Goal: Information Seeking & Learning: Learn about a topic

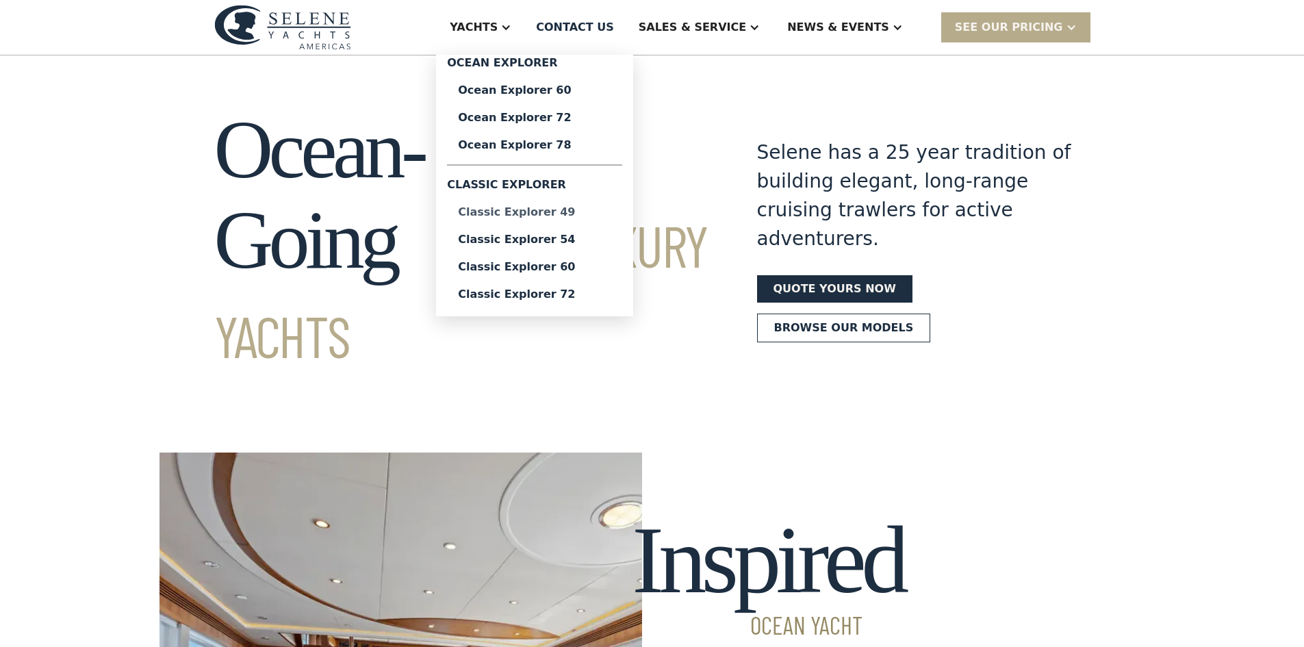
click at [565, 213] on div "Classic Explorer 49" at bounding box center [534, 212] width 153 height 11
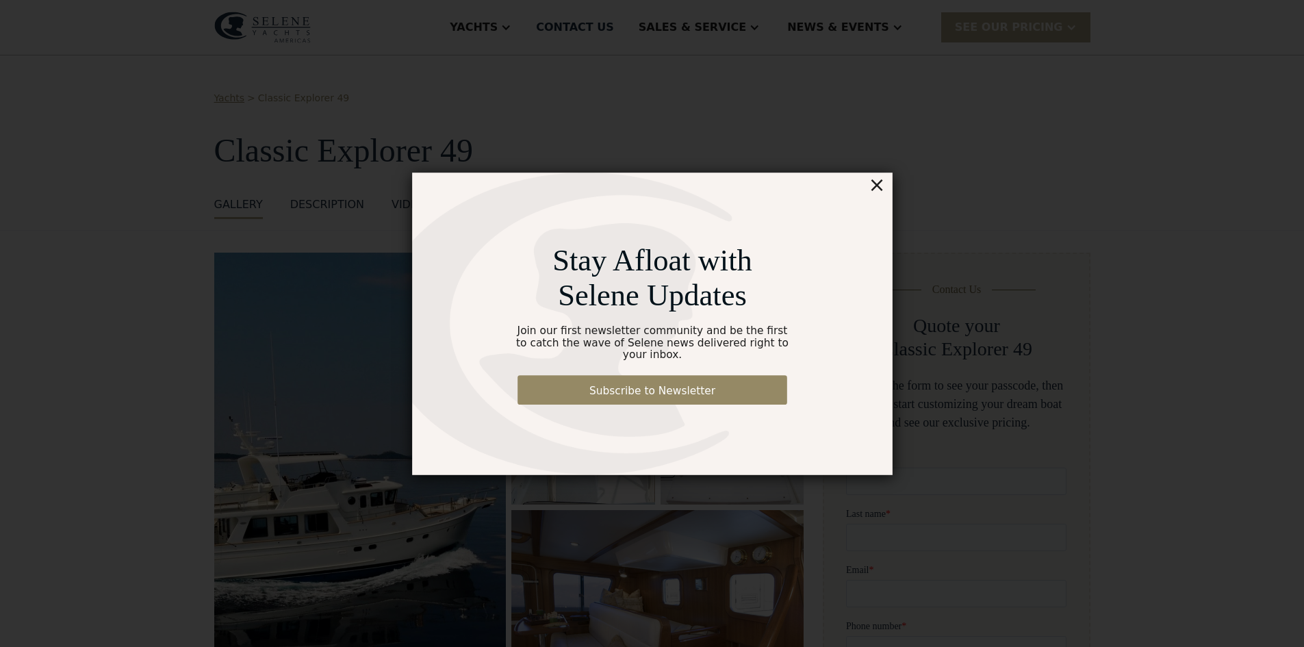
click at [914, 169] on div "×" at bounding box center [914, 160] width 20 height 27
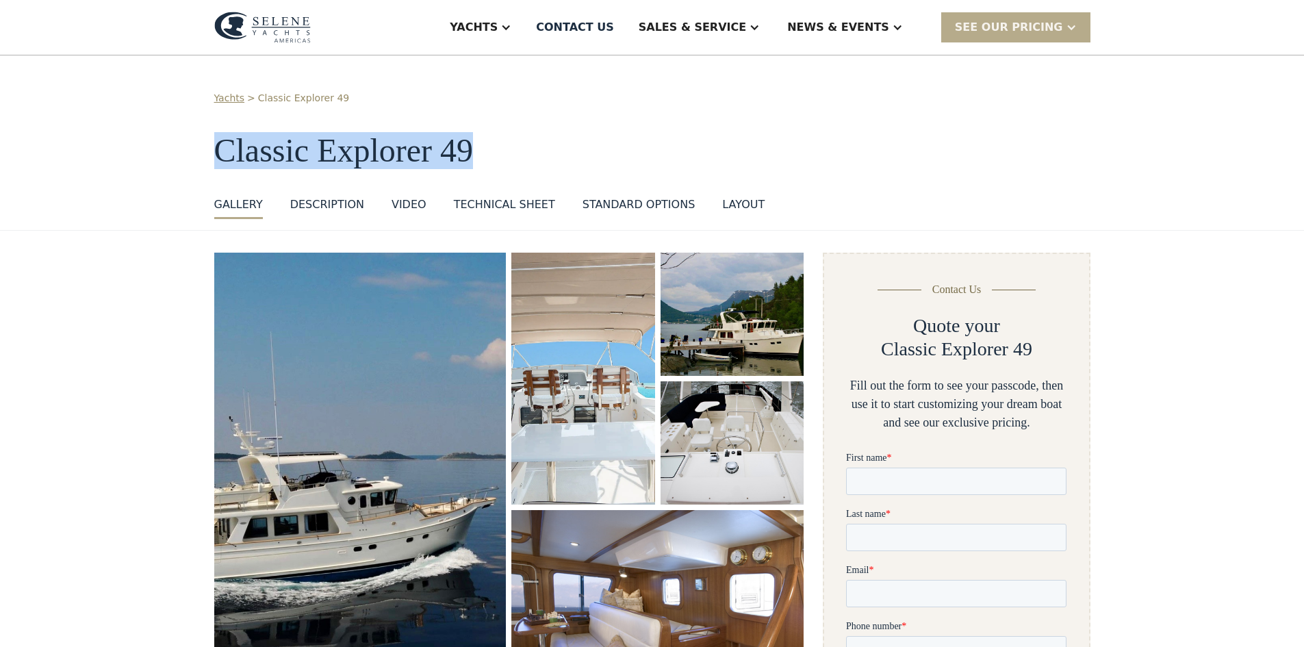
drag, startPoint x: 862, startPoint y: 164, endPoint x: 799, endPoint y: 62, distance: 119.5
click at [799, 62] on div "Yachts > Classic Explorer 49 Classic Explorer 49 GALLERY GALLERY VIRTUAL TOUR D…" at bounding box center [652, 142] width 1304 height 175
click at [933, 148] on h1 "Classic Explorer 49" at bounding box center [652, 151] width 876 height 36
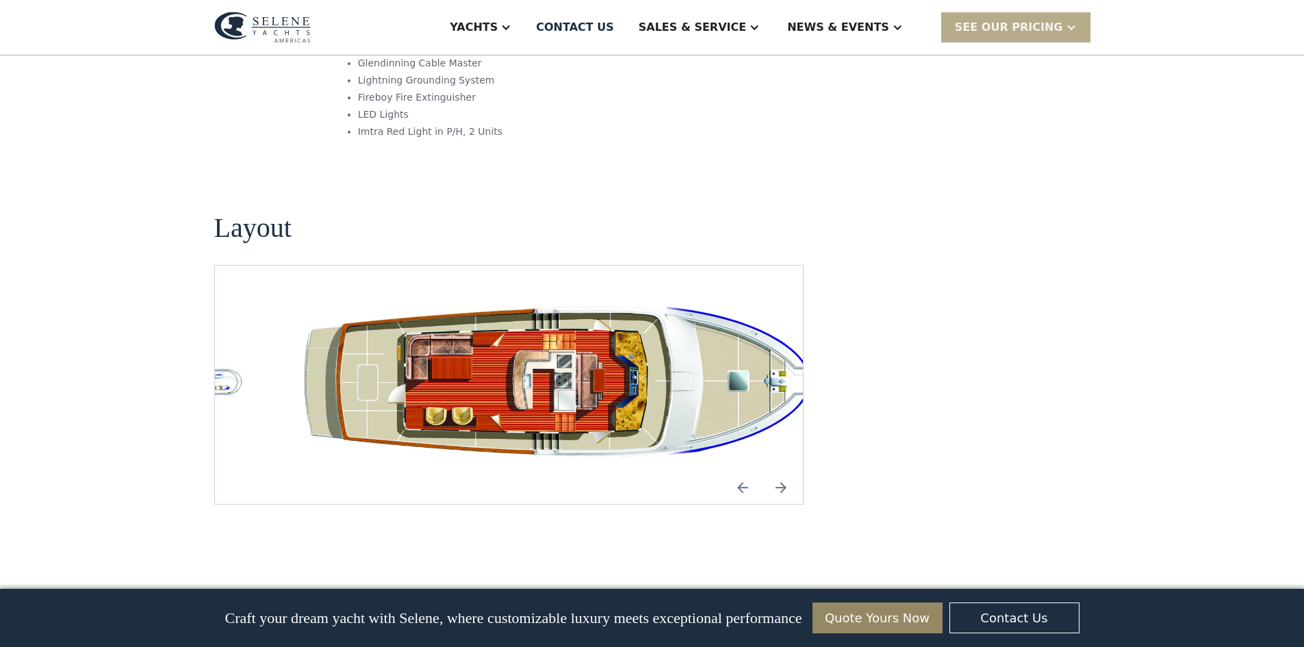
scroll to position [2669, 0]
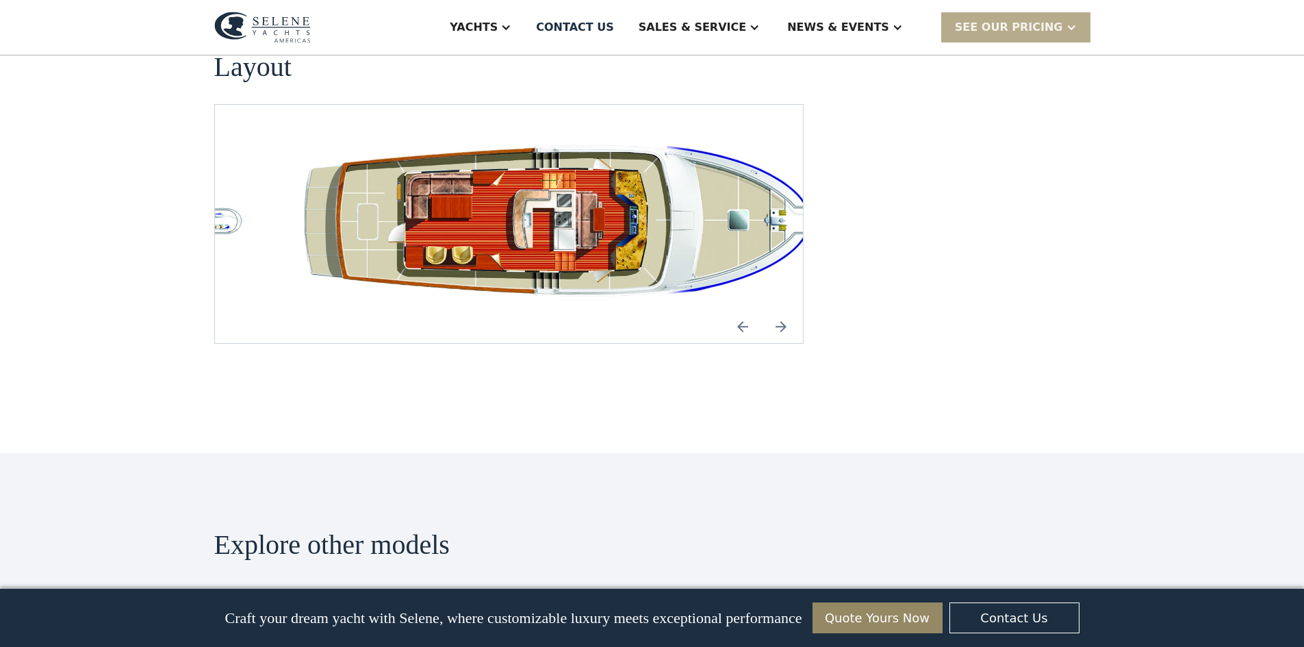
click at [525, 138] on img "open lightbox" at bounding box center [574, 224] width 567 height 172
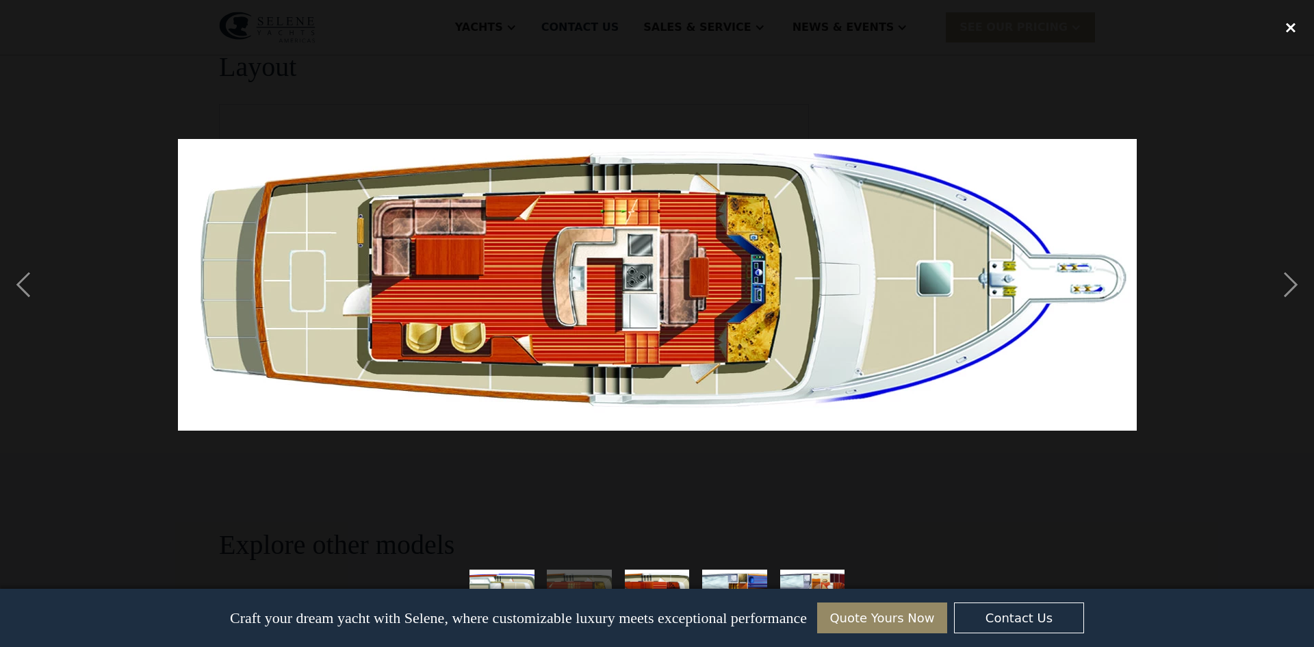
click at [1299, 25] on div "close lightbox" at bounding box center [1291, 28] width 47 height 30
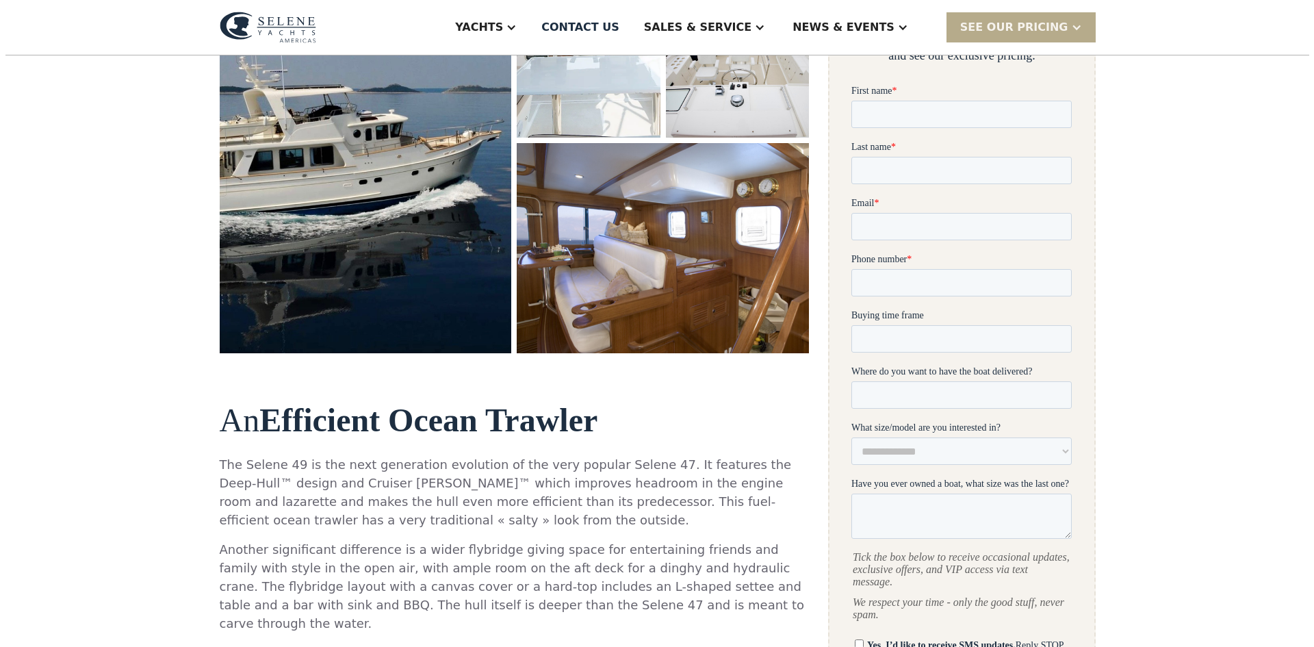
scroll to position [274, 0]
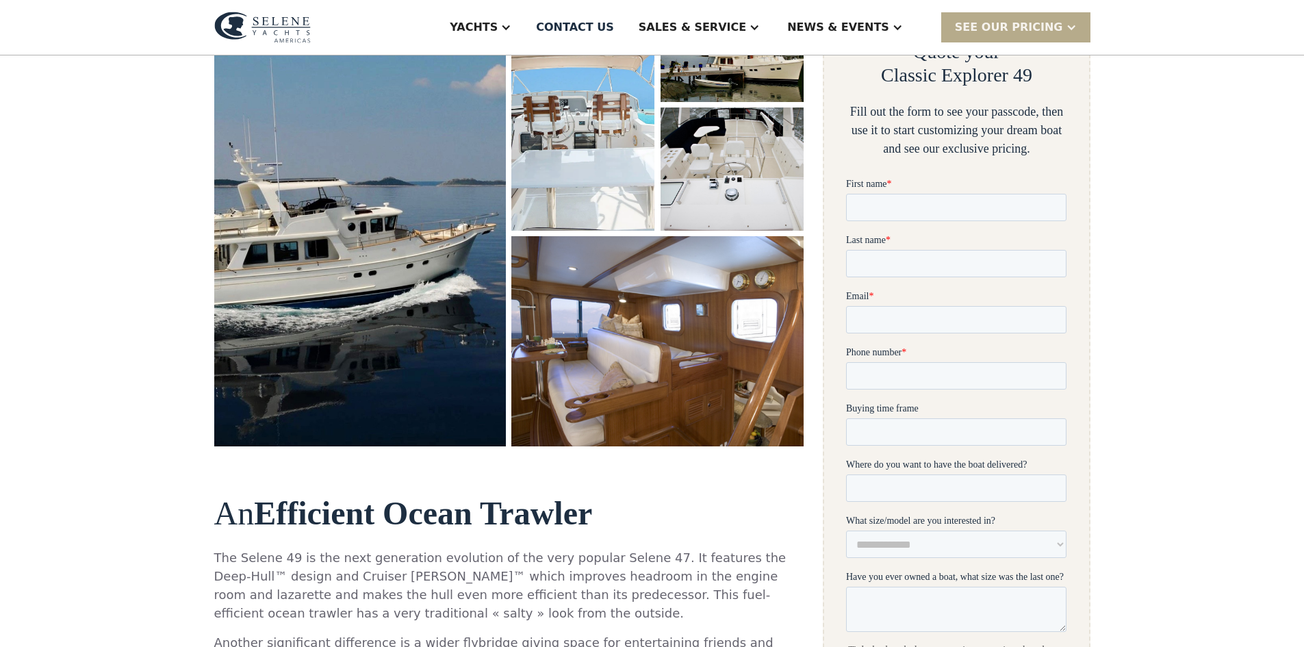
click at [604, 279] on img "open lightbox" at bounding box center [657, 340] width 299 height 215
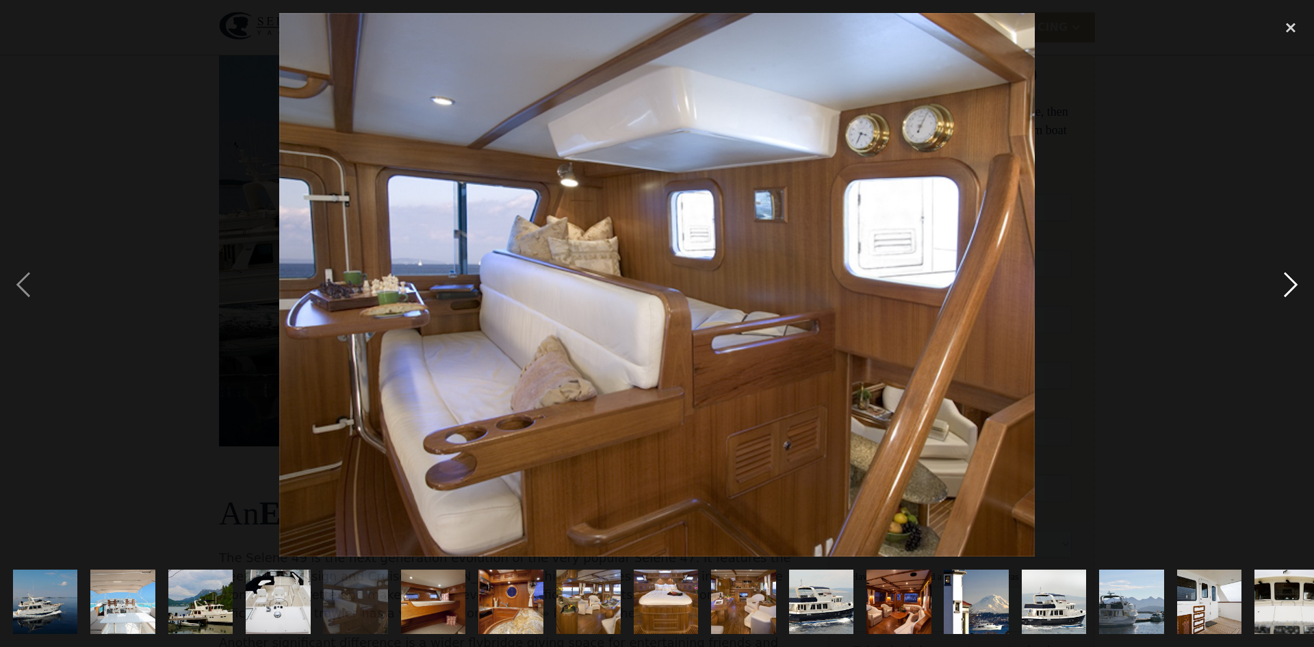
click at [1303, 277] on div "next image" at bounding box center [1291, 284] width 47 height 543
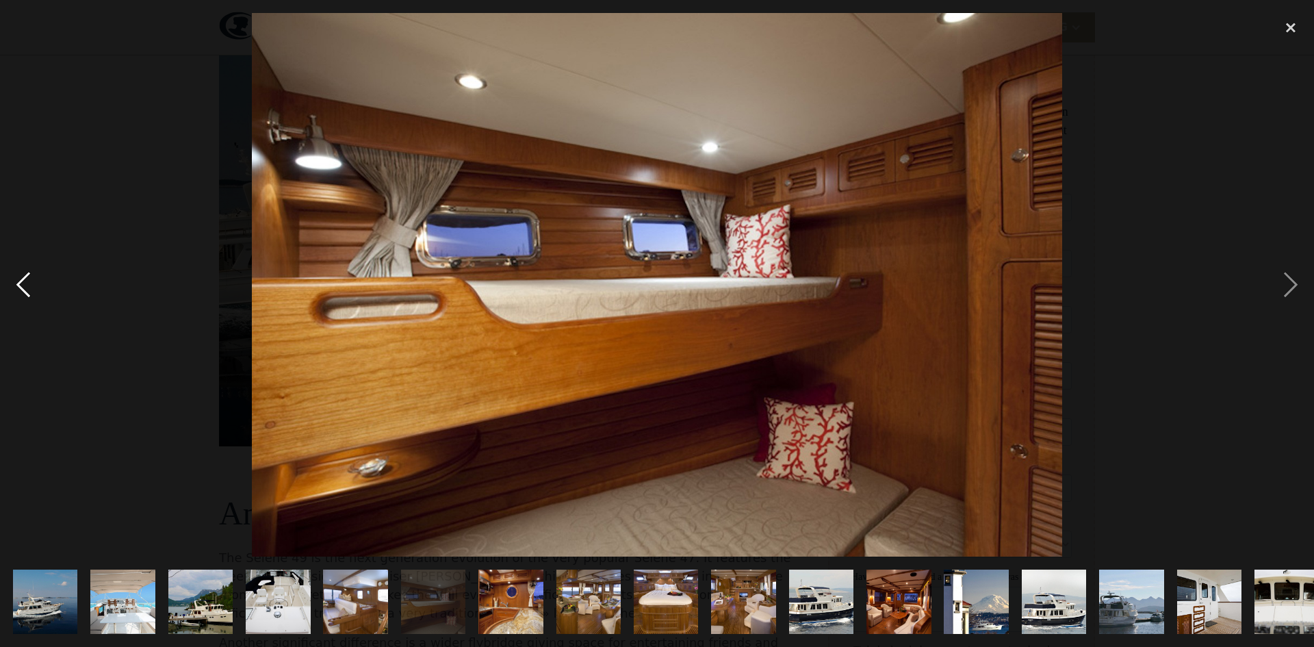
click at [18, 281] on div "previous image" at bounding box center [23, 284] width 47 height 543
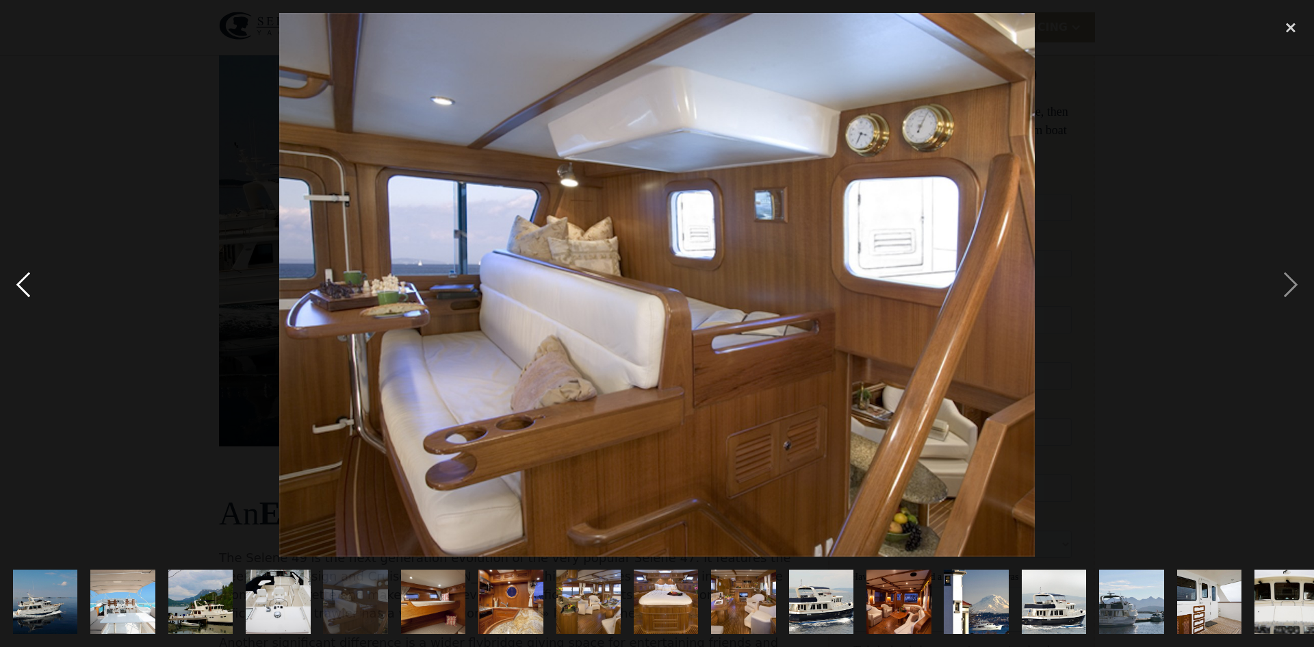
click at [18, 281] on div "previous image" at bounding box center [23, 284] width 47 height 543
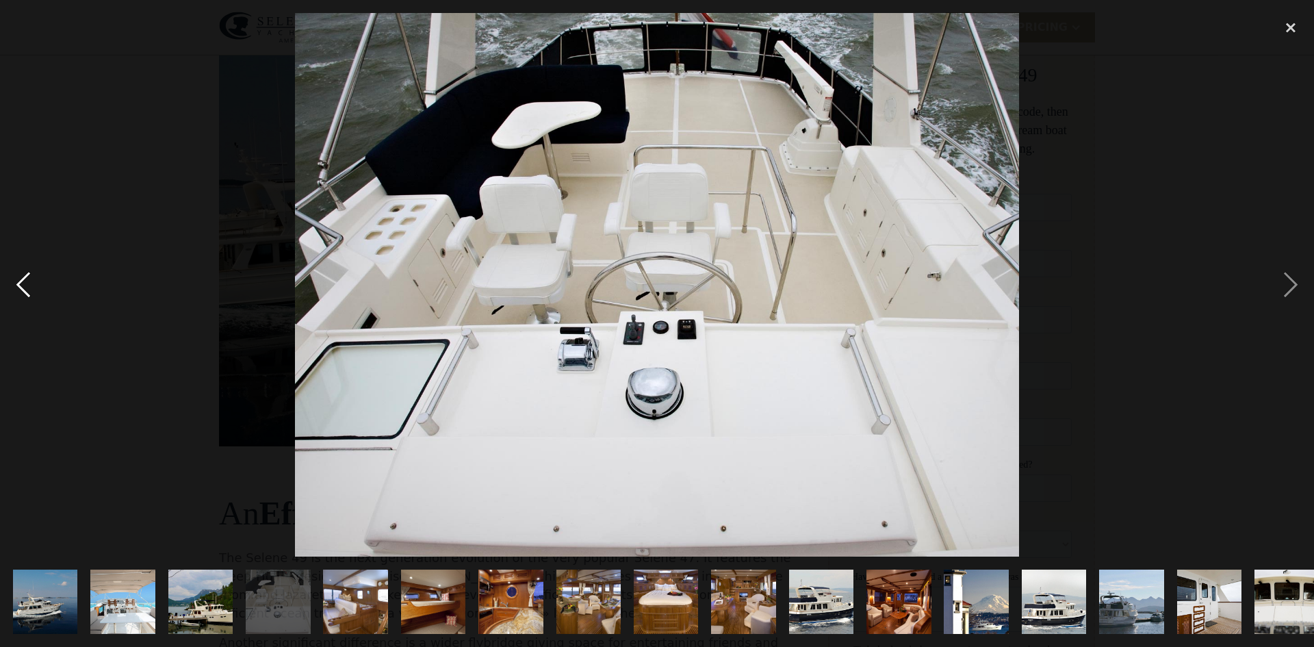
click at [18, 281] on div "previous image" at bounding box center [23, 284] width 47 height 543
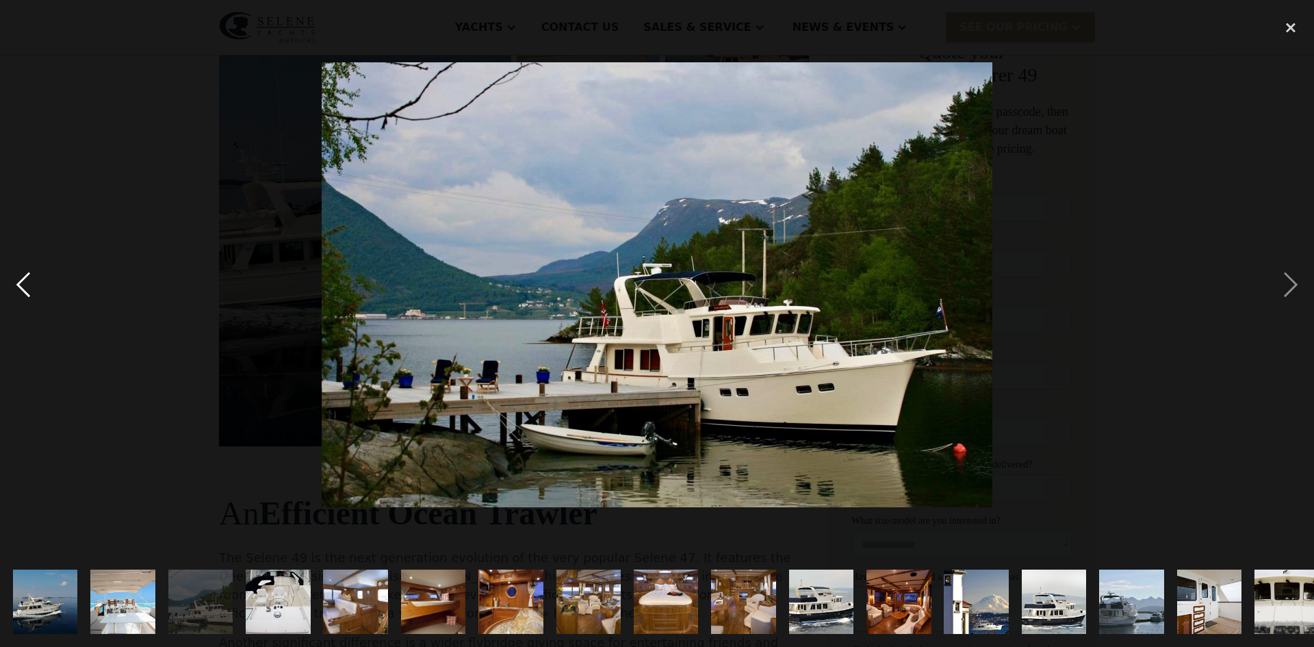
click at [18, 280] on div "previous image" at bounding box center [23, 284] width 47 height 543
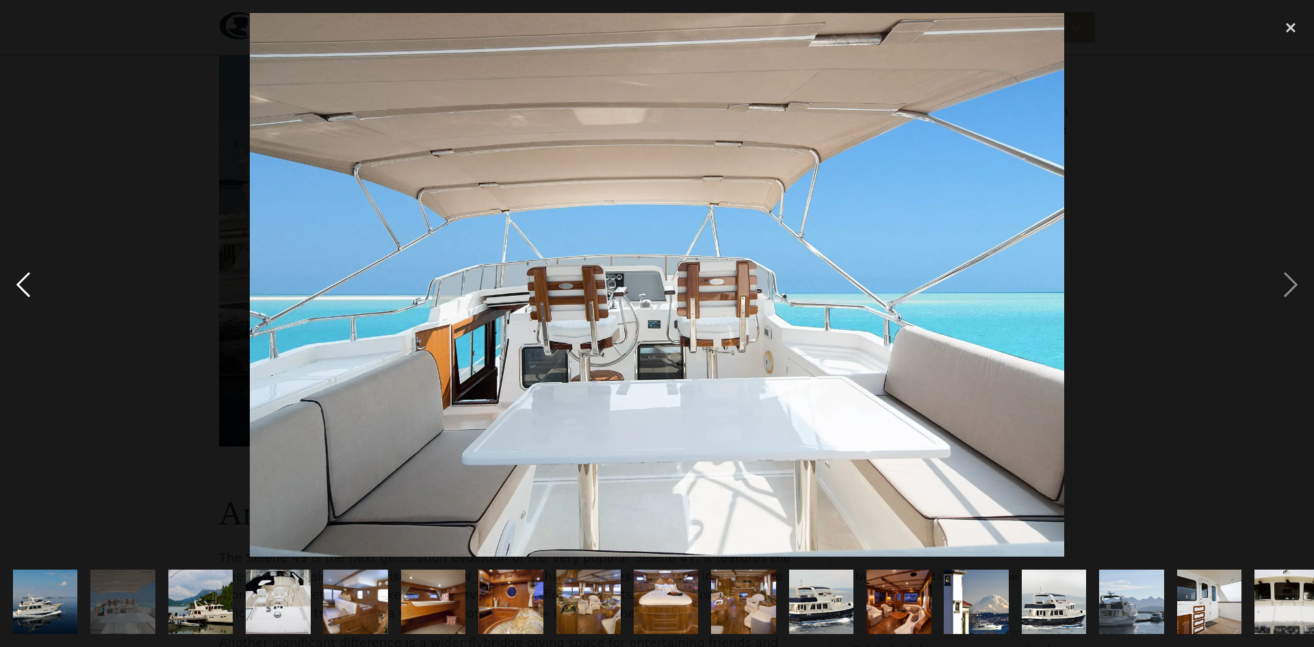
click at [17, 280] on div "previous image" at bounding box center [23, 284] width 47 height 543
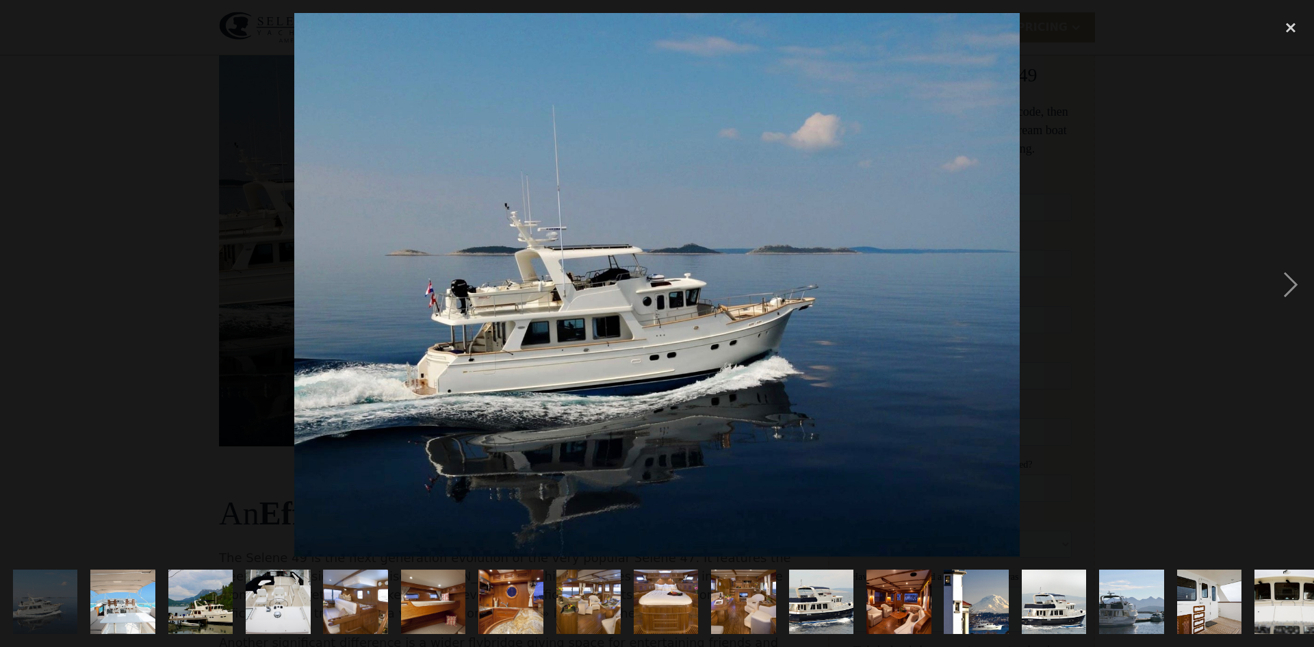
click at [351, 595] on img "show item 5 of 25" at bounding box center [356, 601] width 90 height 65
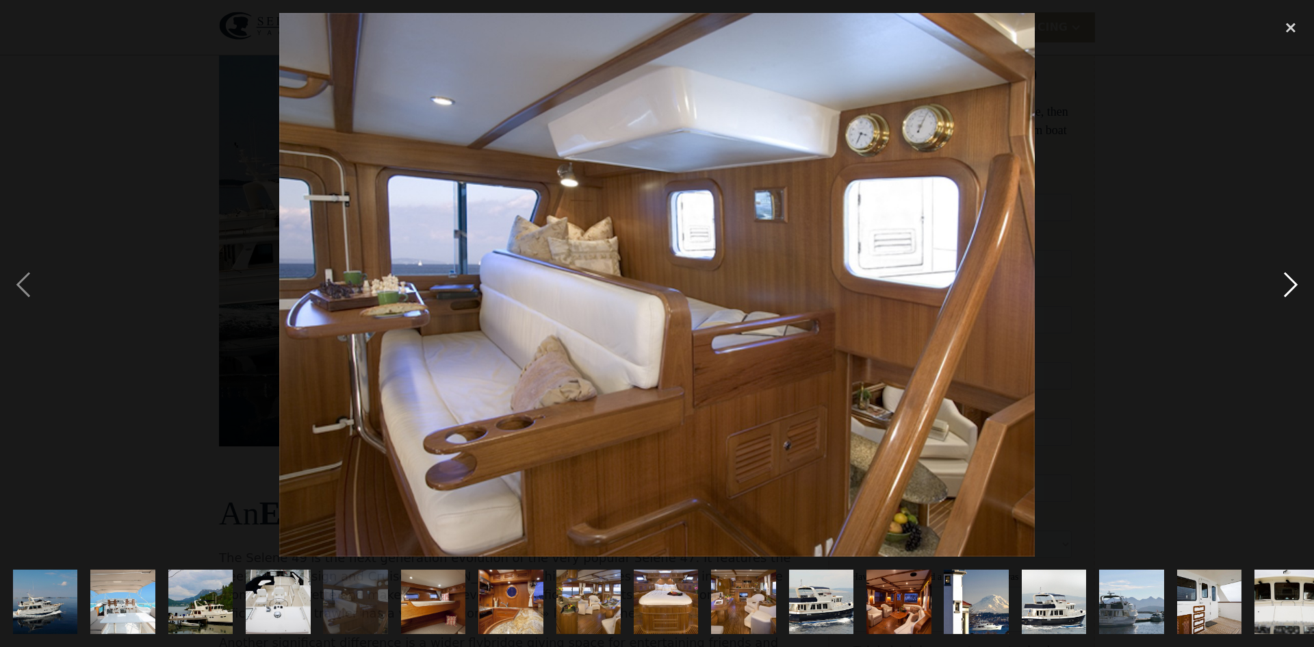
click at [1301, 277] on div "next image" at bounding box center [1291, 284] width 47 height 543
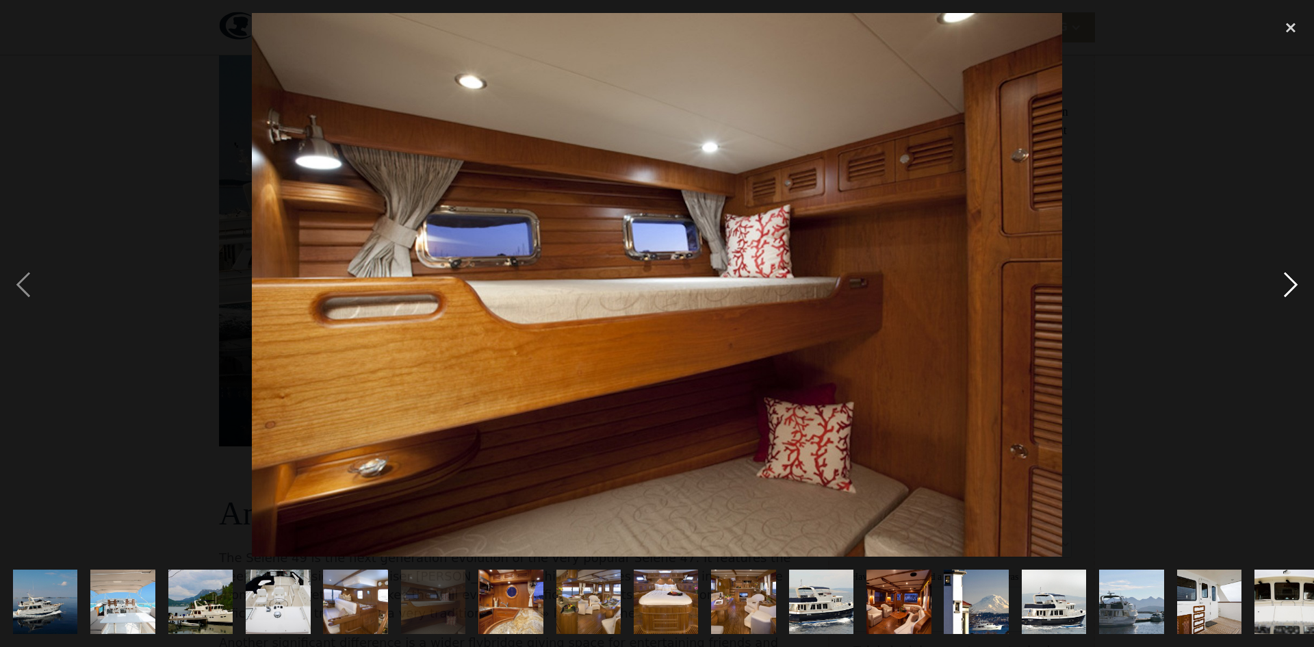
click at [1301, 277] on div "next image" at bounding box center [1291, 284] width 47 height 543
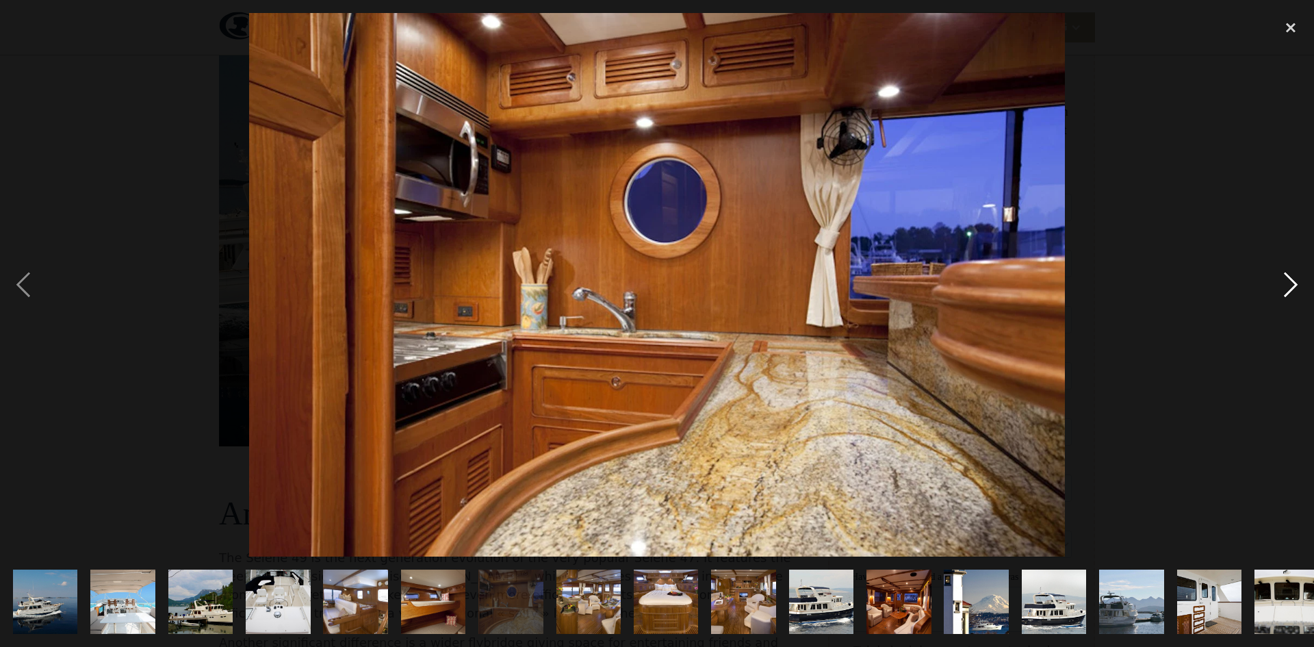
click at [1300, 277] on div "next image" at bounding box center [1291, 284] width 47 height 543
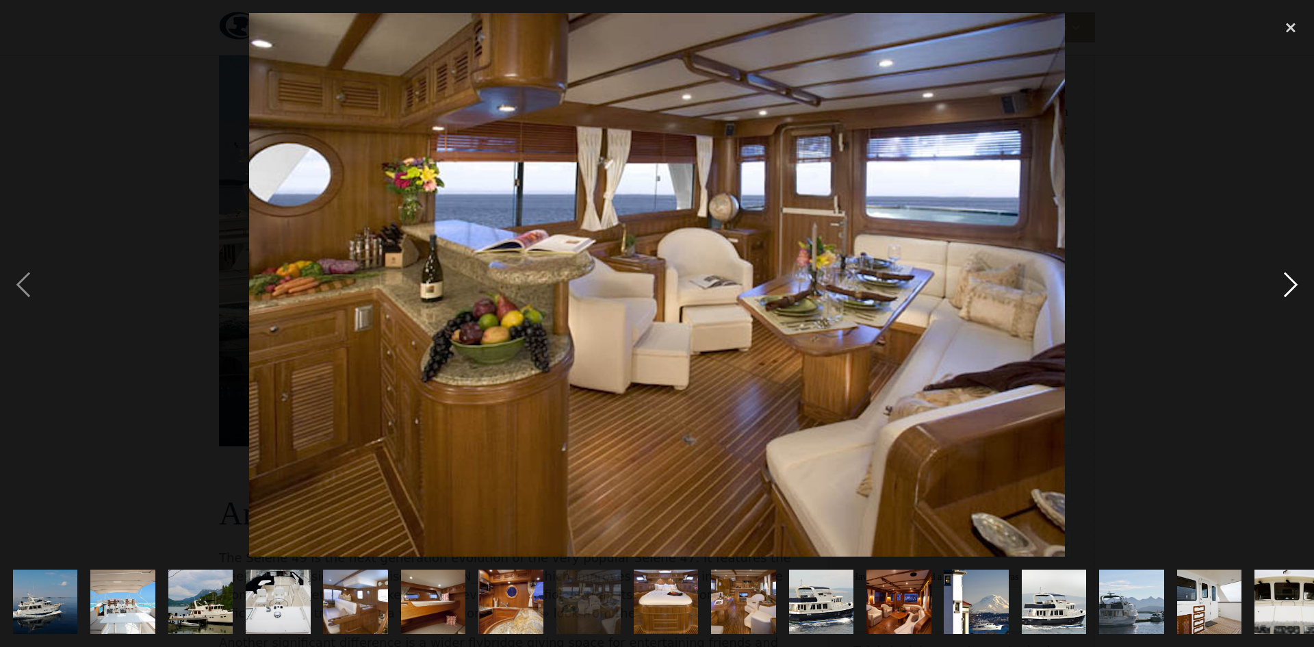
click at [1300, 277] on div "next image" at bounding box center [1291, 284] width 47 height 543
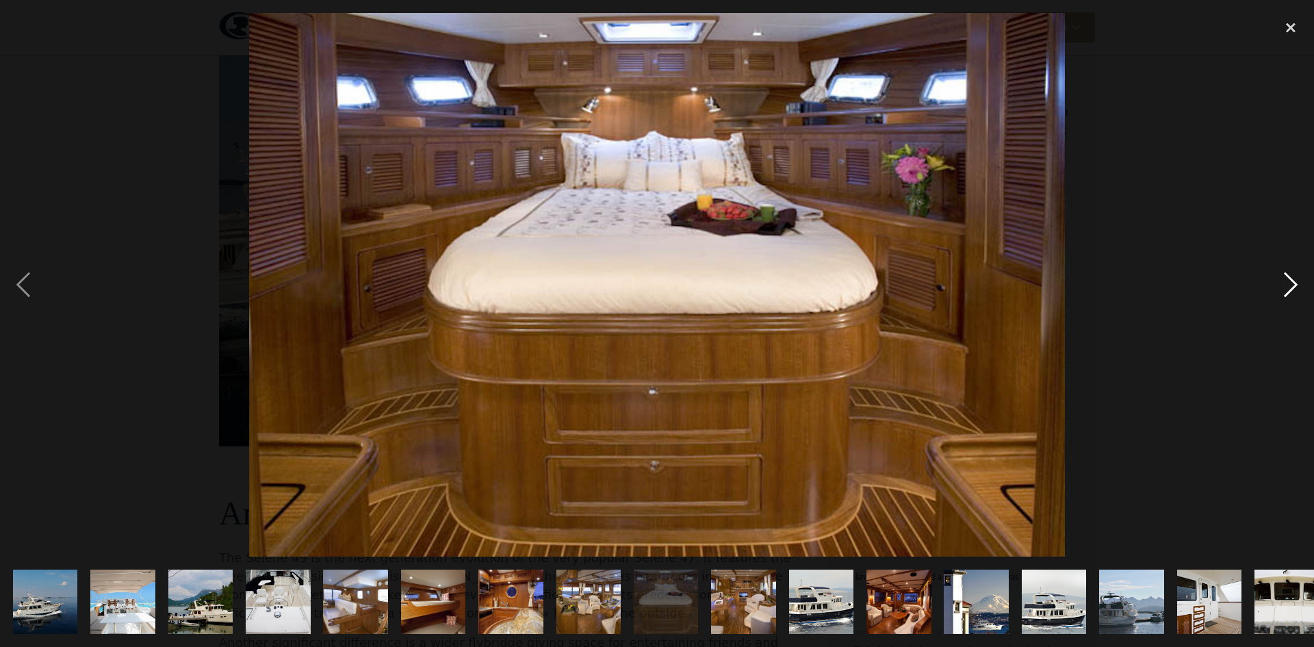
click at [1300, 277] on div "next image" at bounding box center [1291, 284] width 47 height 543
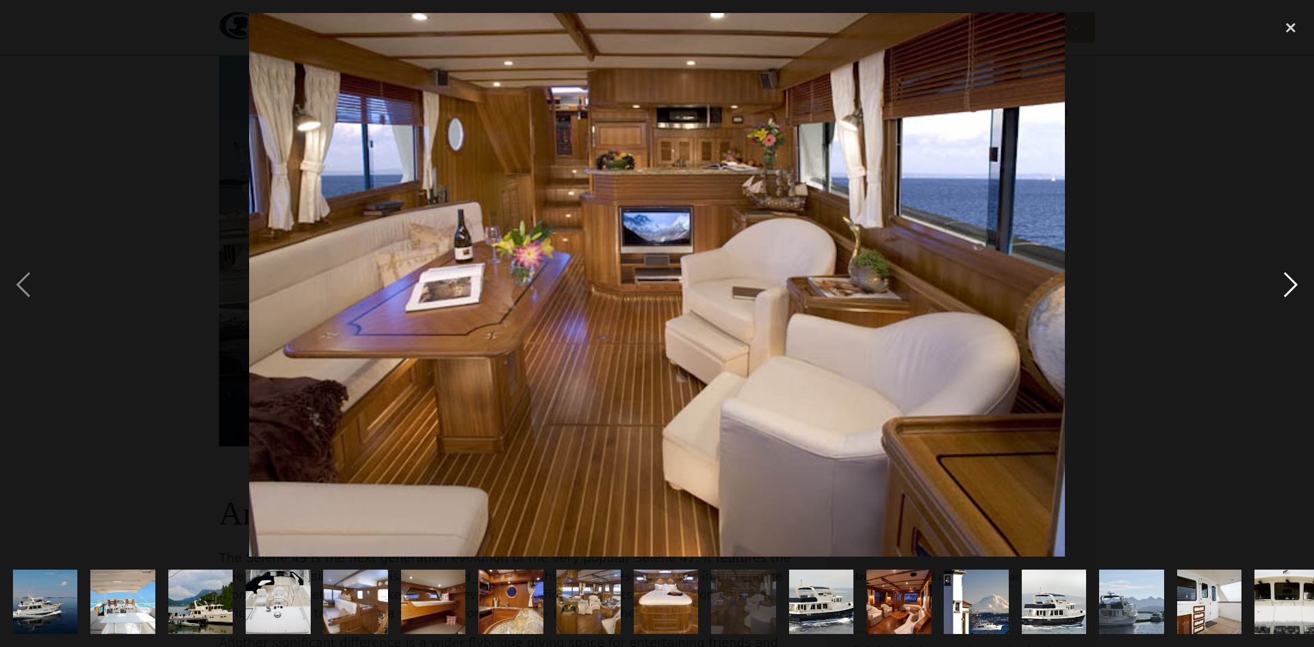
click at [1300, 277] on div "next image" at bounding box center [1291, 284] width 47 height 543
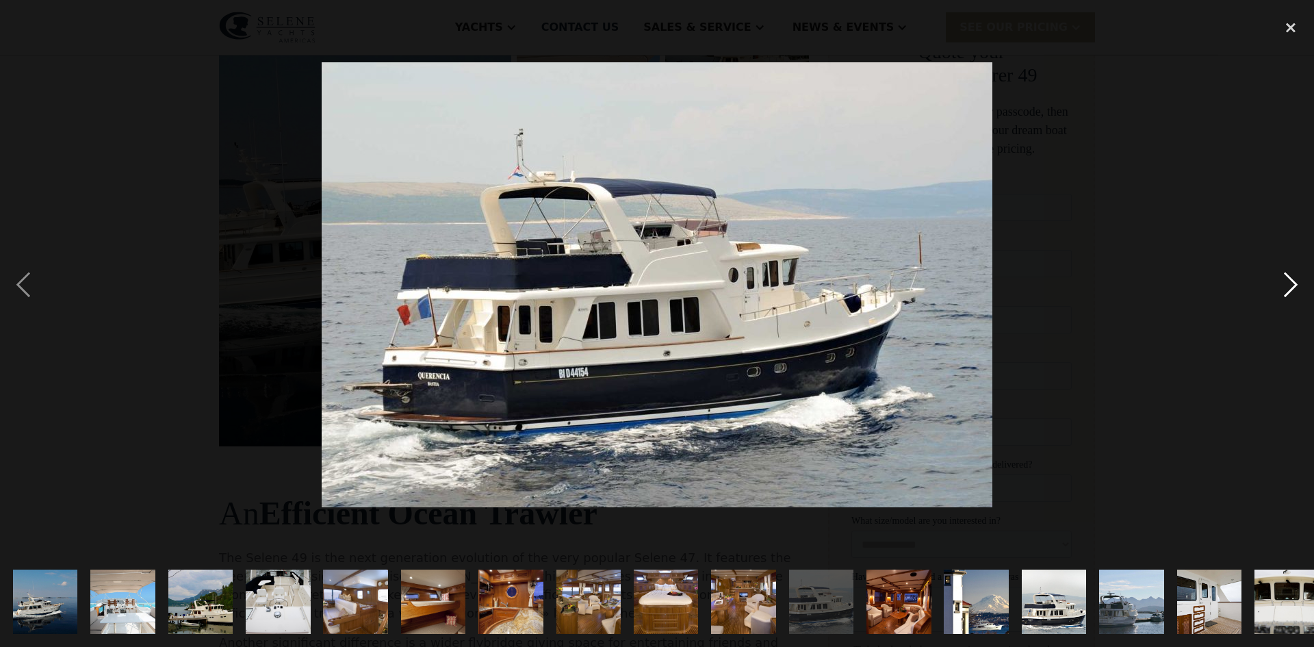
click at [1300, 277] on div "next image" at bounding box center [1291, 284] width 47 height 543
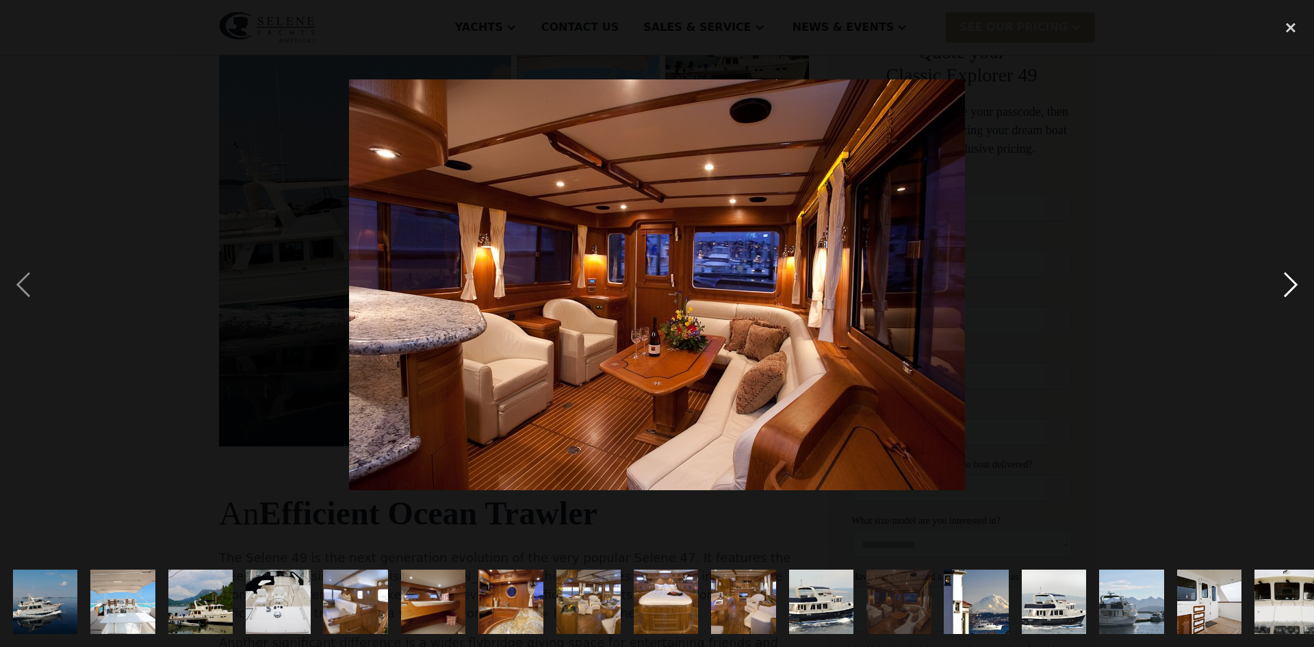
click at [1300, 277] on div "next image" at bounding box center [1291, 284] width 47 height 543
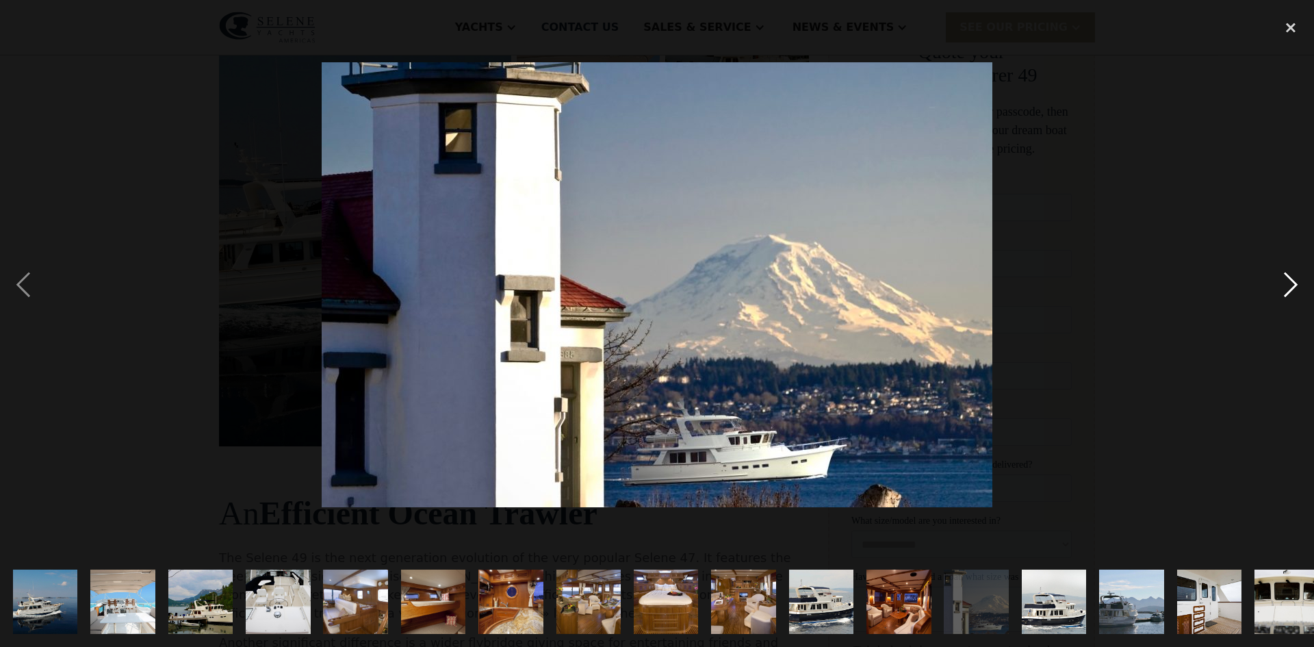
click at [1300, 277] on div "next image" at bounding box center [1291, 284] width 47 height 543
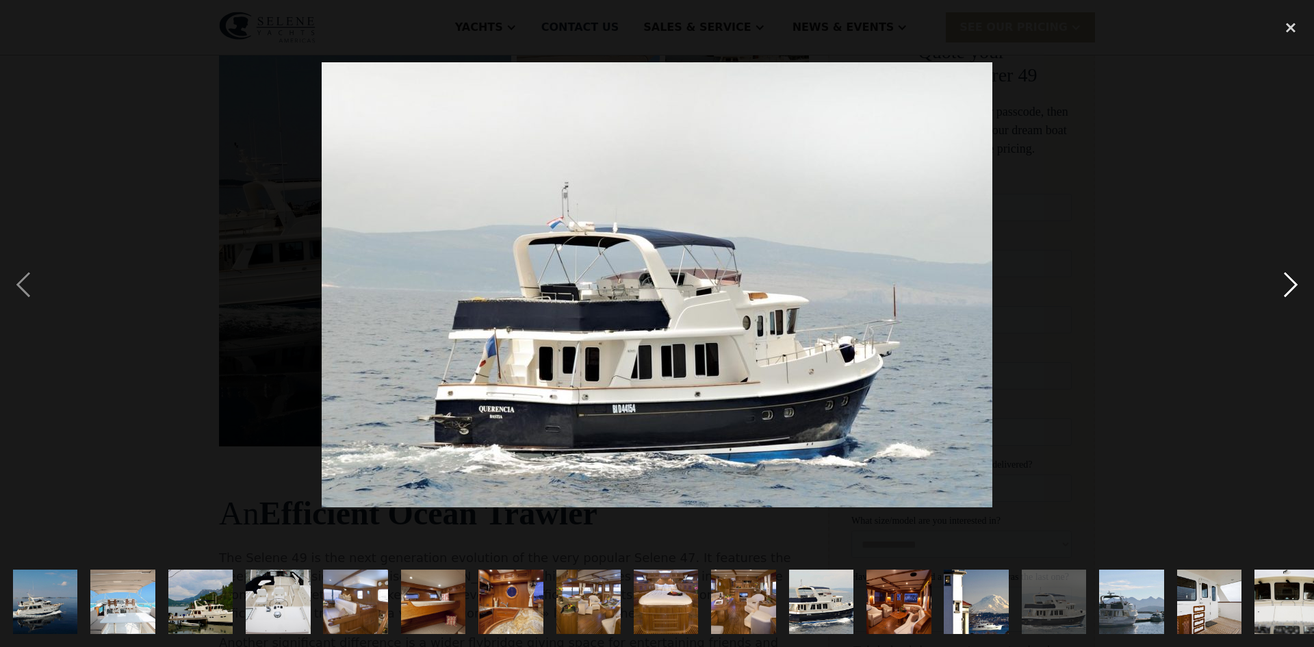
click at [1300, 277] on div "next image" at bounding box center [1291, 284] width 47 height 543
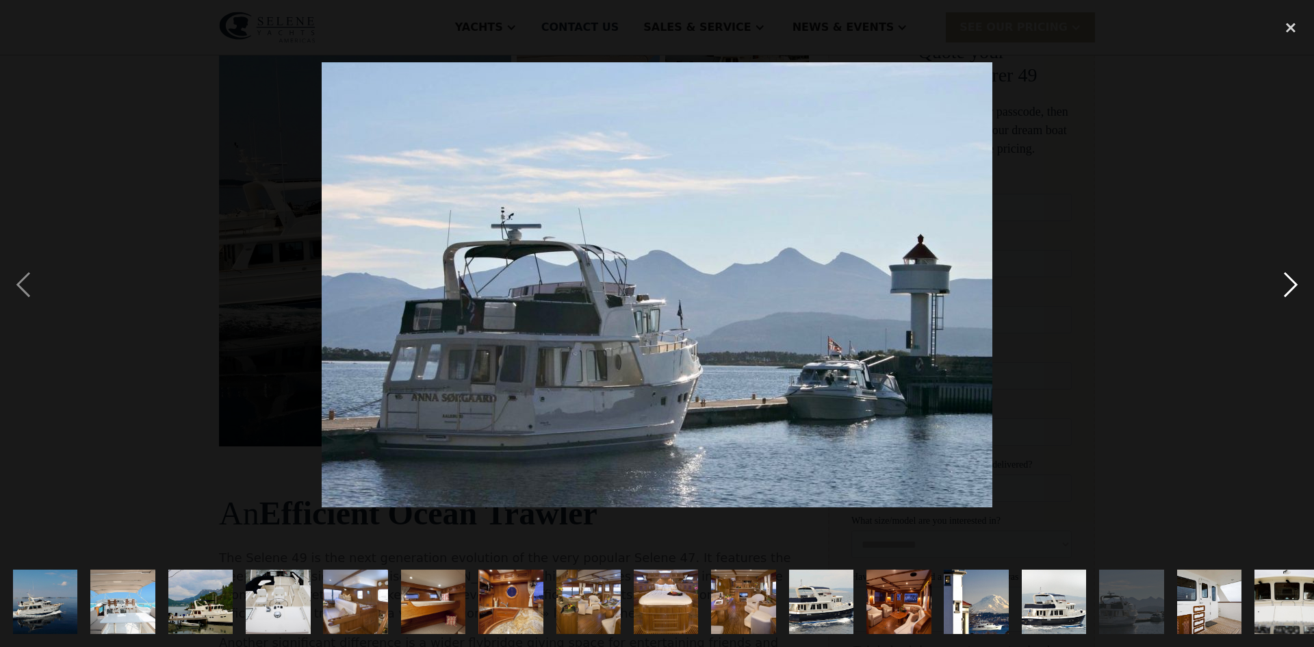
click at [1300, 277] on div "next image" at bounding box center [1291, 284] width 47 height 543
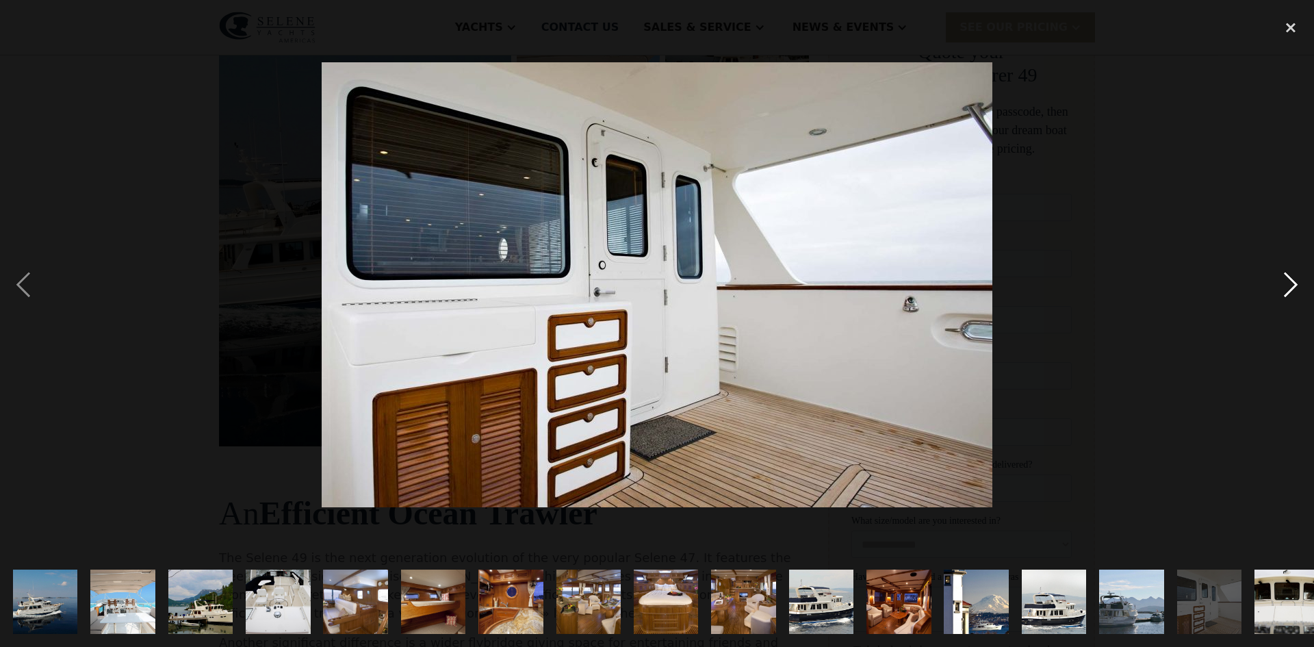
click at [1294, 279] on div "next image" at bounding box center [1291, 284] width 47 height 543
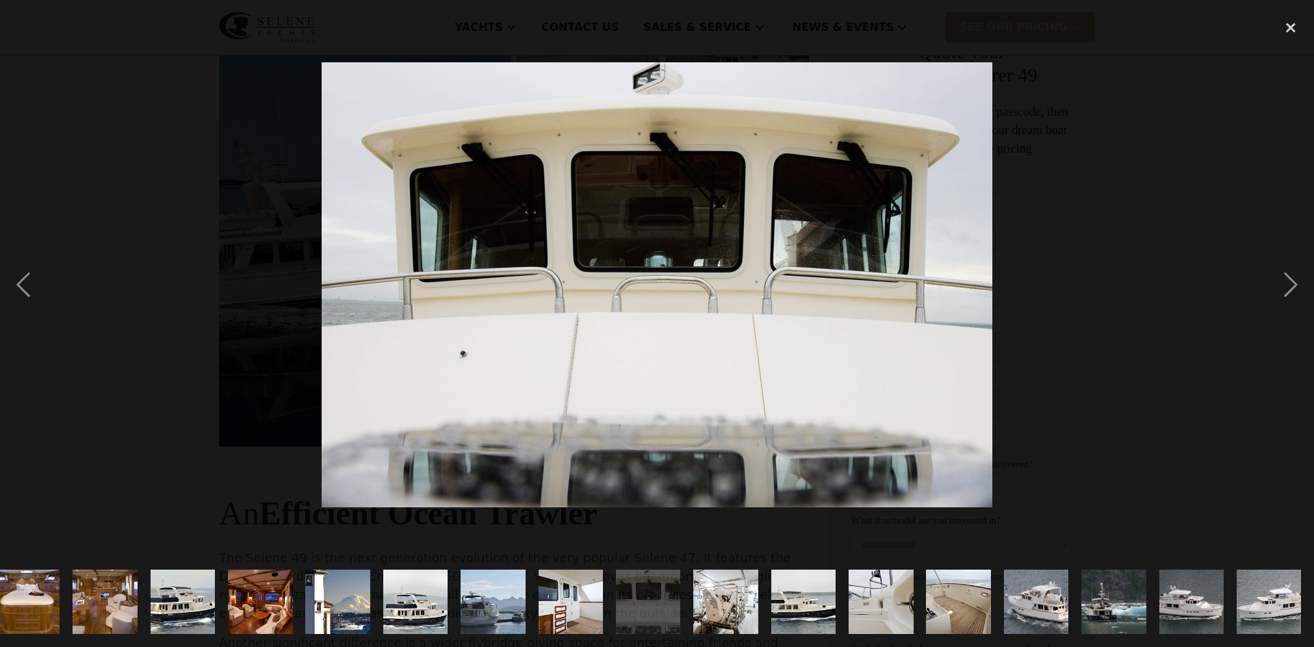
scroll to position [0, 639]
